Goal: Information Seeking & Learning: Learn about a topic

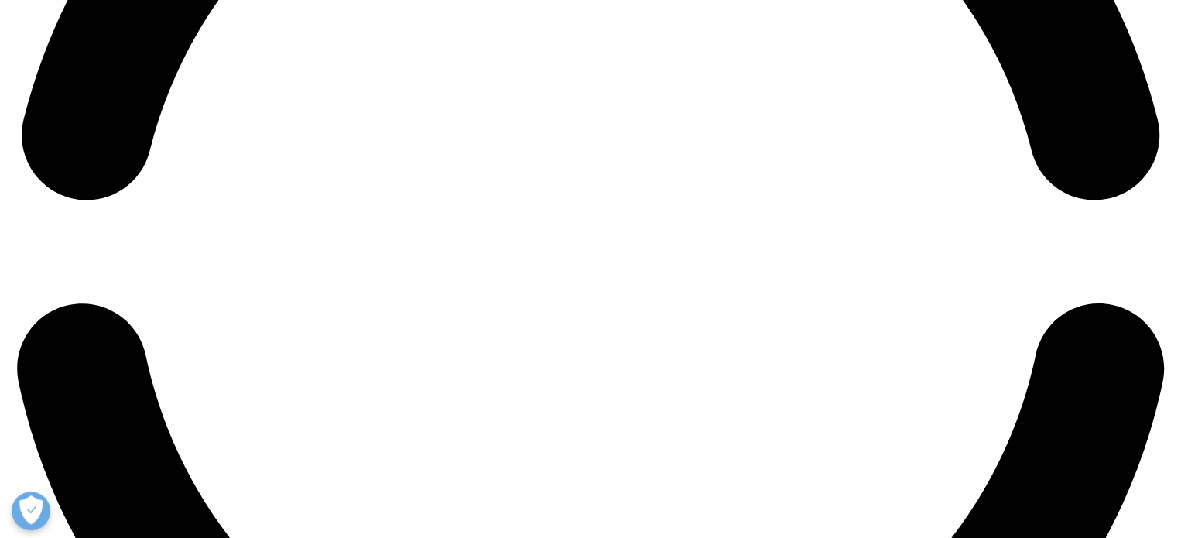
scroll to position [2681, 0]
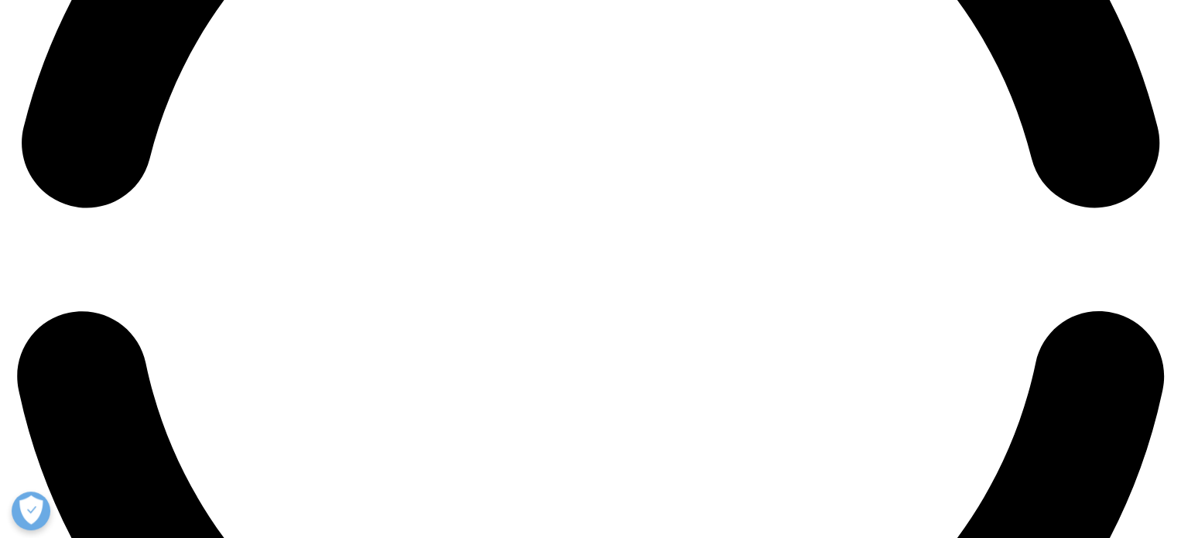
drag, startPoint x: 800, startPoint y: 423, endPoint x: 895, endPoint y: 412, distance: 95.7
drag, startPoint x: 895, startPoint y: 412, endPoint x: 899, endPoint y: 423, distance: 11.5
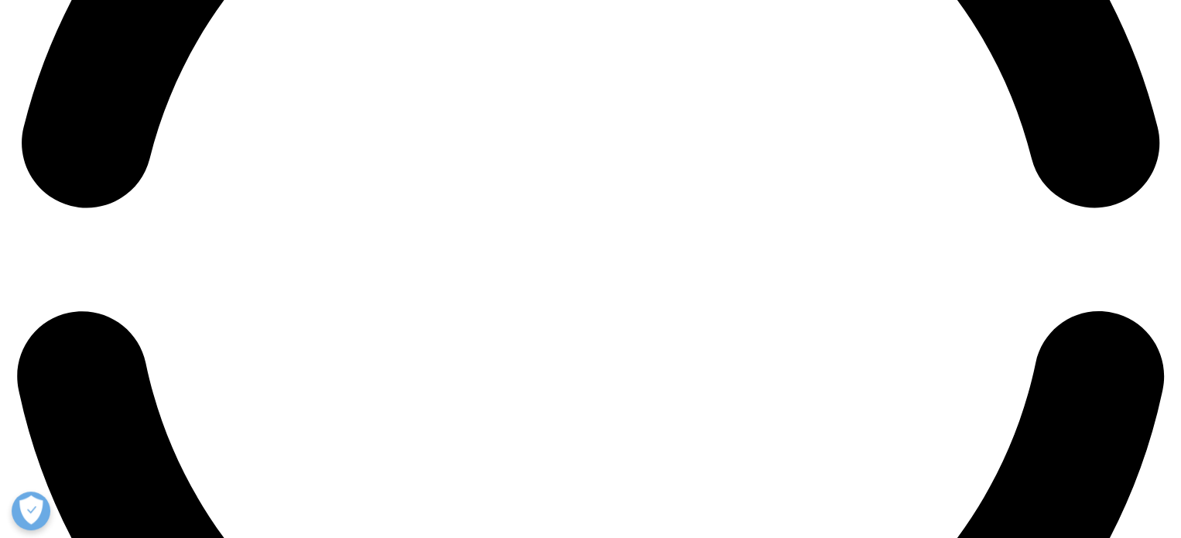
scroll to position [0, 310]
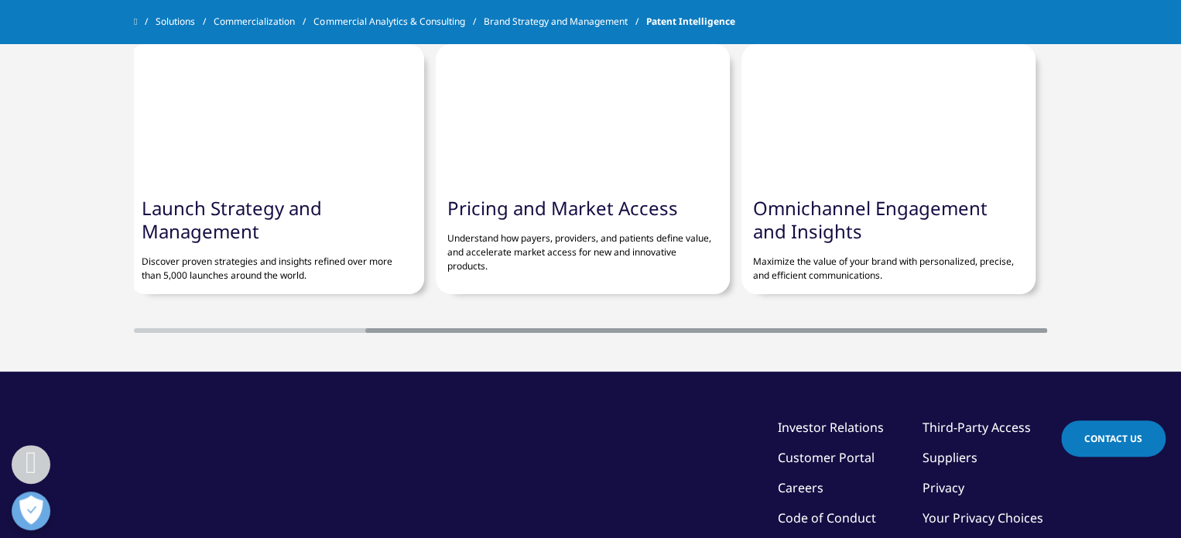
click at [1025, 333] on div at bounding box center [706, 330] width 682 height 5
click at [137, 333] on div at bounding box center [590, 330] width 913 height 5
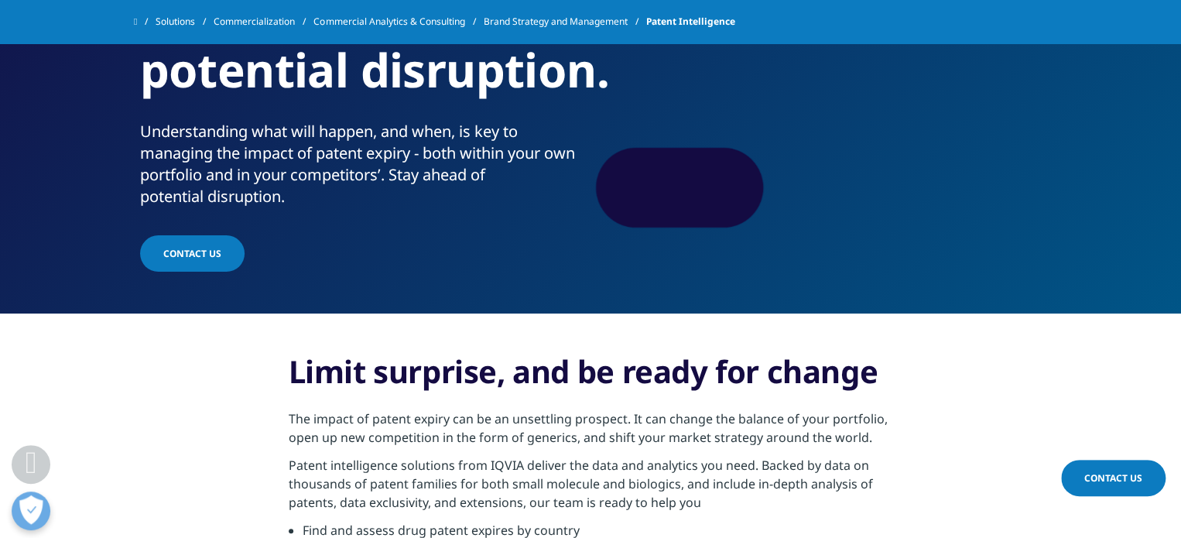
scroll to position [0, 0]
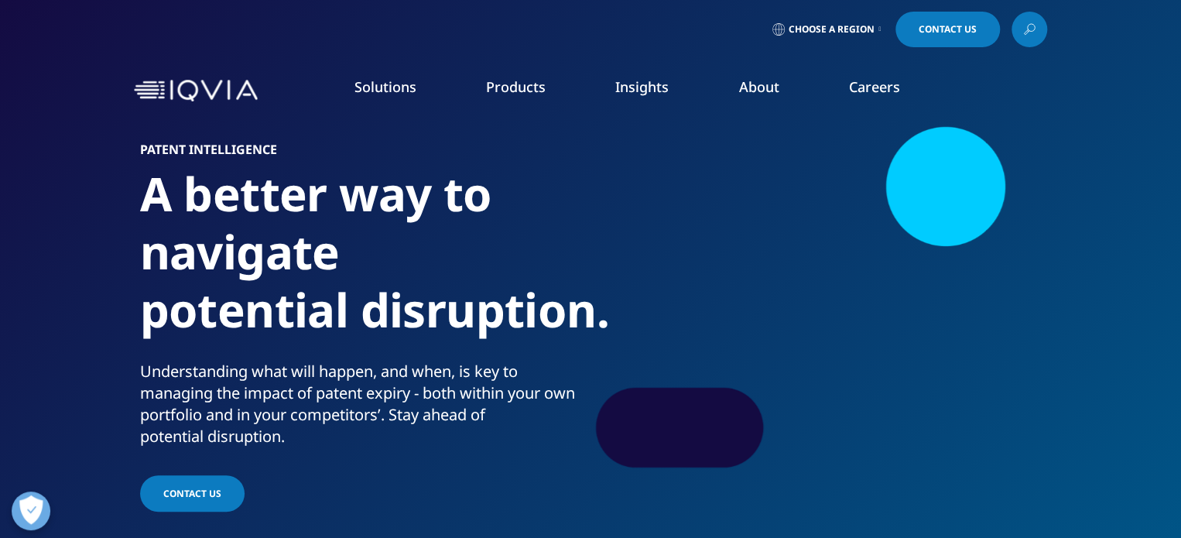
click at [417, 194] on link "Information Management" at bounding box center [457, 194] width 274 height 17
